Goal: Navigation & Orientation: Find specific page/section

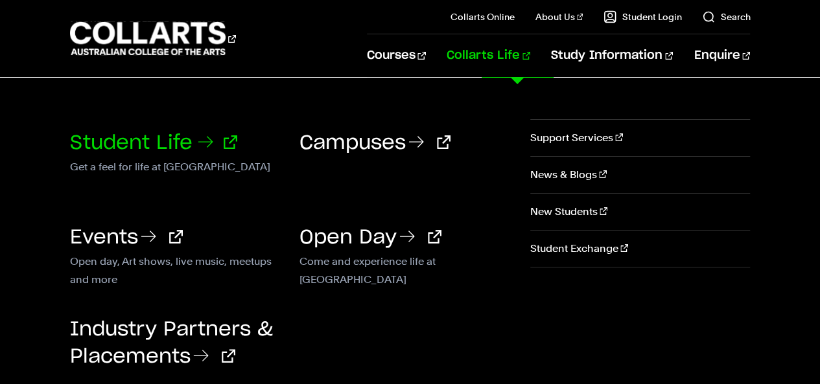
click at [155, 137] on link "Student Life" at bounding box center [153, 142] width 167 height 19
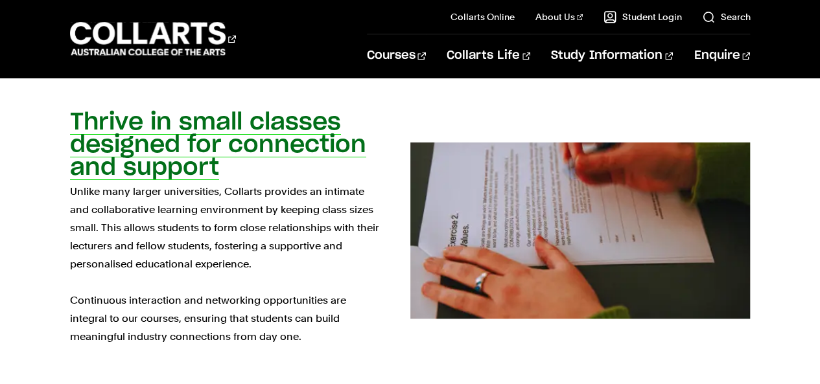
scroll to position [1022, 0]
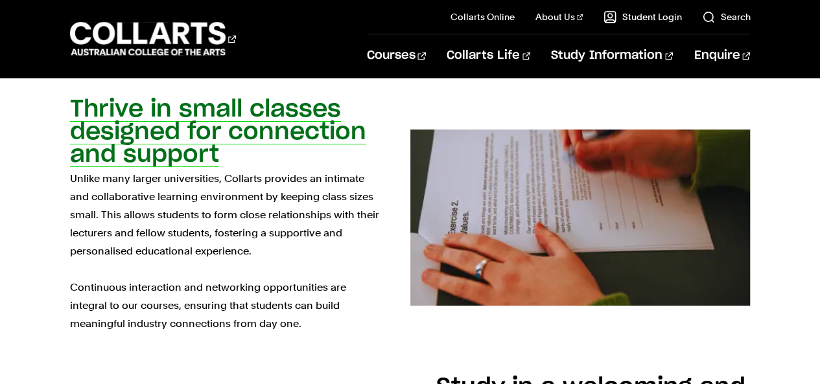
click at [198, 119] on h2 "Thrive in small classes designed for connection and support" at bounding box center [218, 132] width 296 height 69
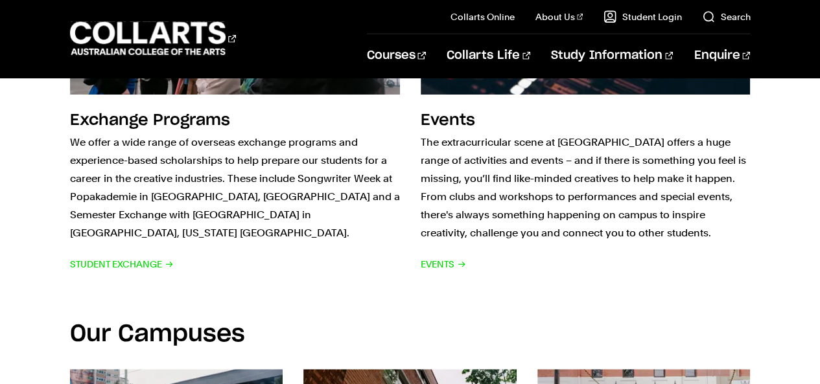
scroll to position [1768, 0]
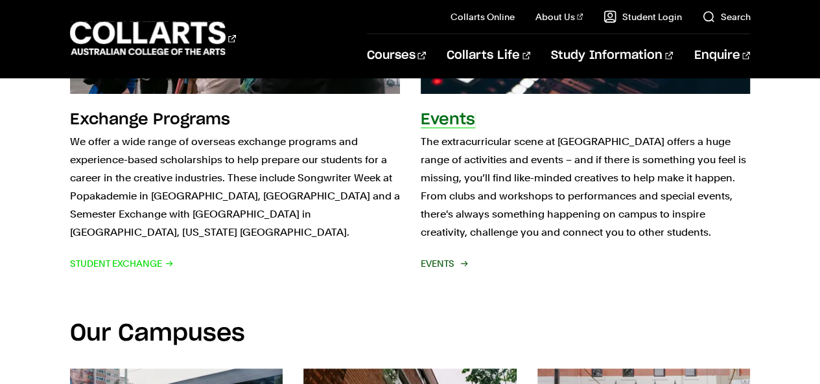
click at [439, 255] on span "Events" at bounding box center [442, 264] width 45 height 18
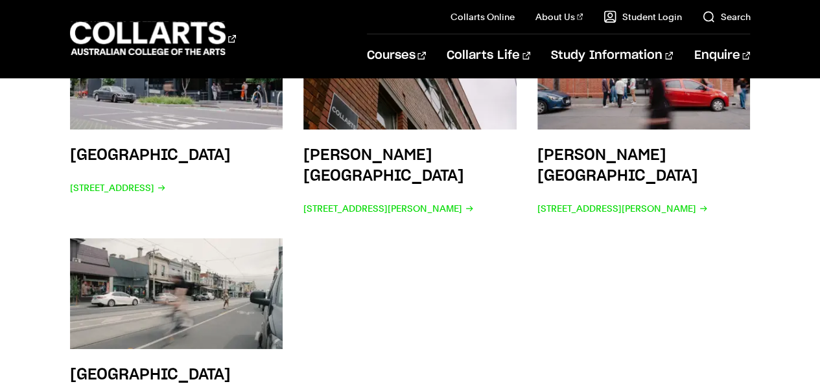
scroll to position [2080, 0]
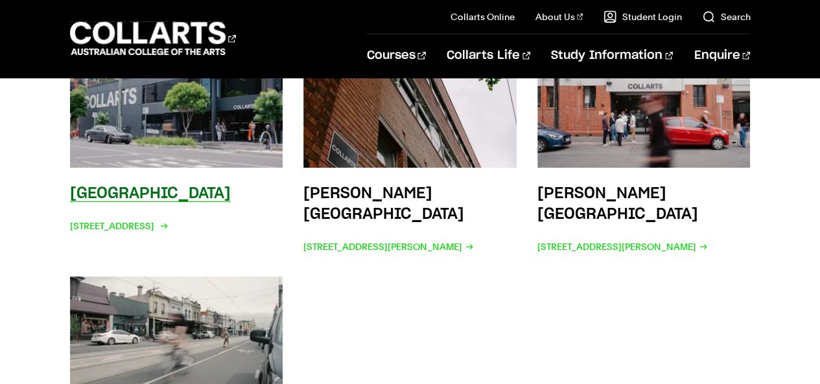
click at [129, 186] on h3 "Wellington St Campus" at bounding box center [150, 194] width 161 height 16
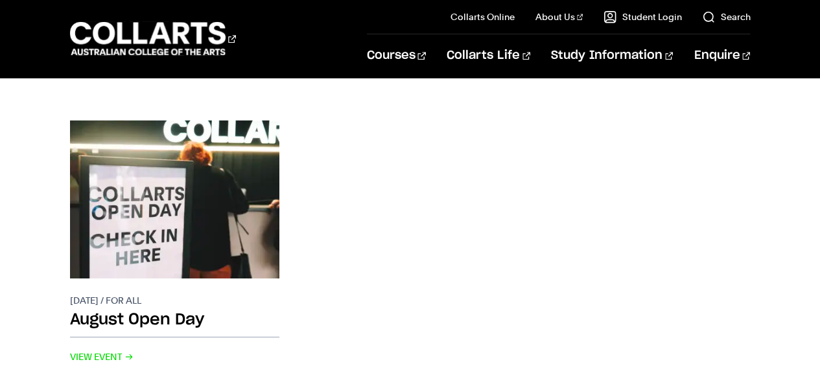
scroll to position [537, 0]
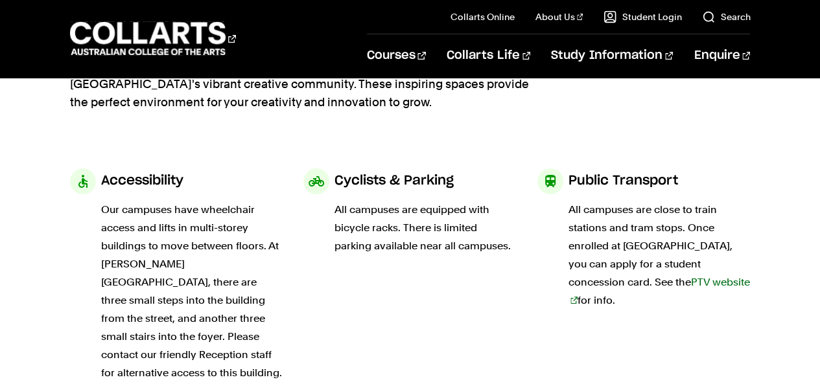
scroll to position [140, 0]
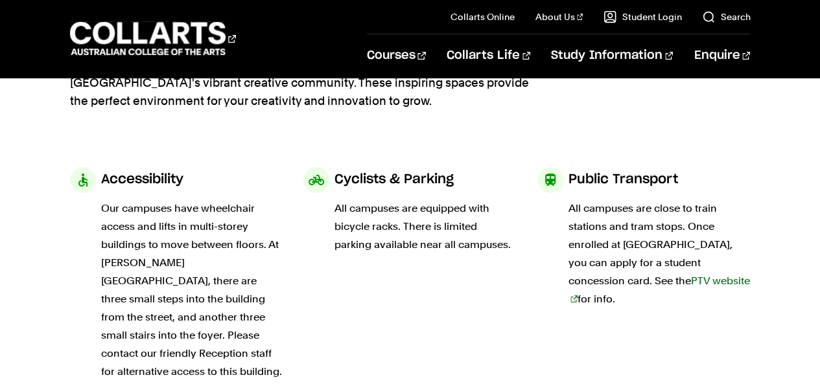
click at [610, 283] on link "PTV website" at bounding box center [658, 290] width 181 height 30
